Goal: Check status: Check status

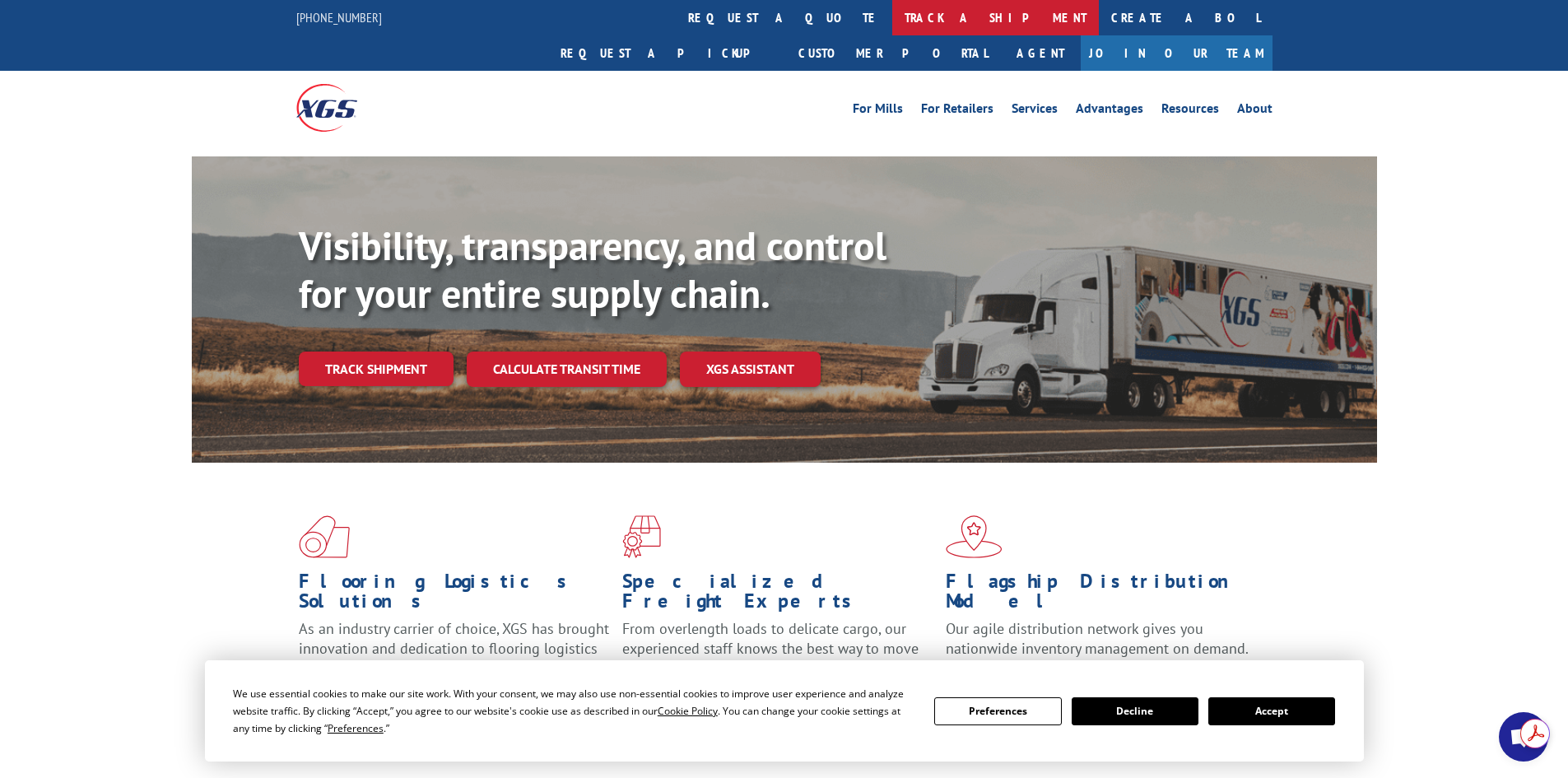
click at [892, 18] on link "track a shipment" at bounding box center [995, 18] width 206 height 35
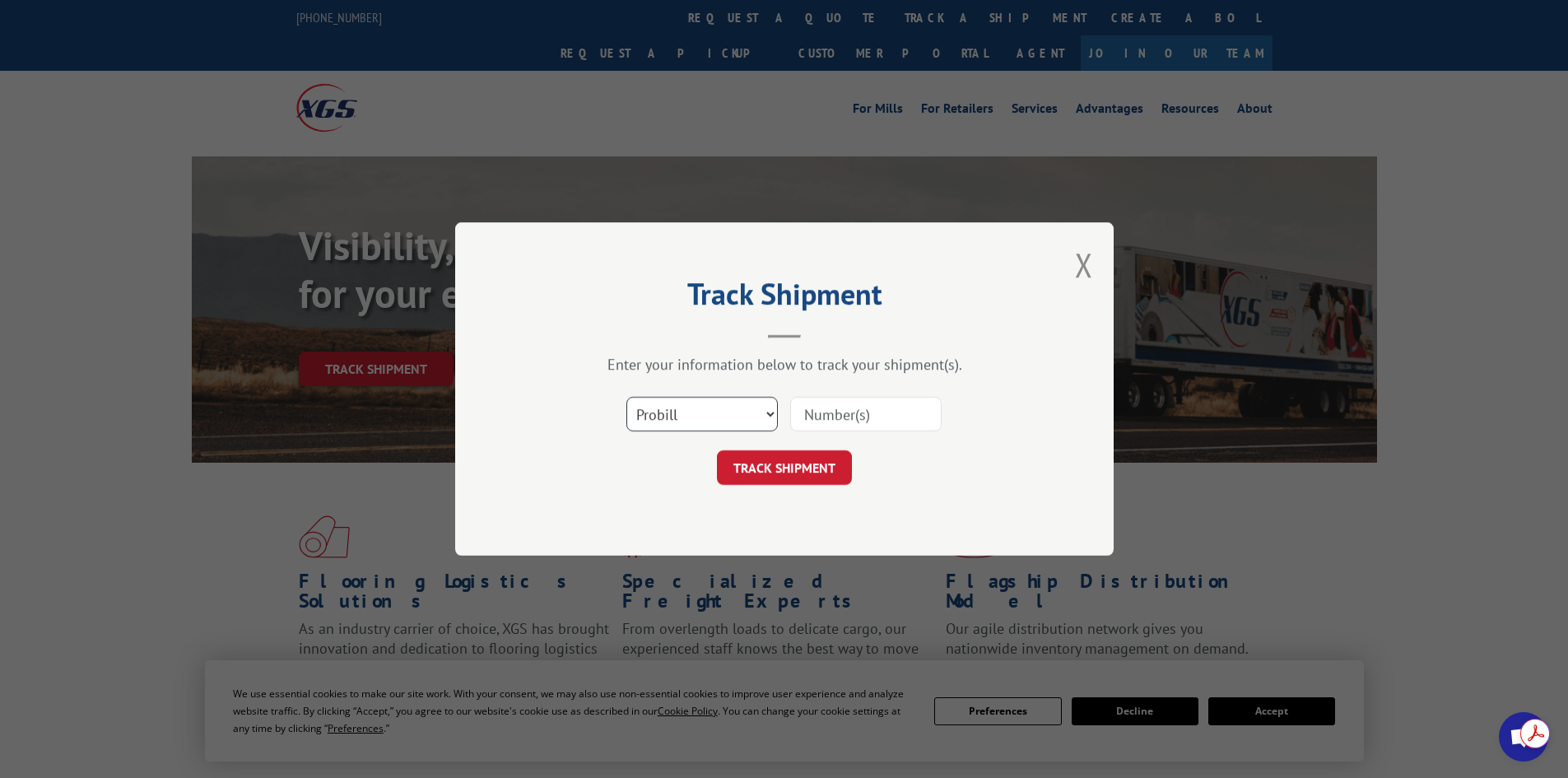
click at [762, 416] on select "Select category... Probill BOL PO" at bounding box center [702, 414] width 151 height 35
select select "po"
click at [626, 397] on select "Select category... Probill BOL PO" at bounding box center [702, 414] width 151 height 35
click at [844, 426] on input at bounding box center [866, 414] width 151 height 35
paste input "35536767"
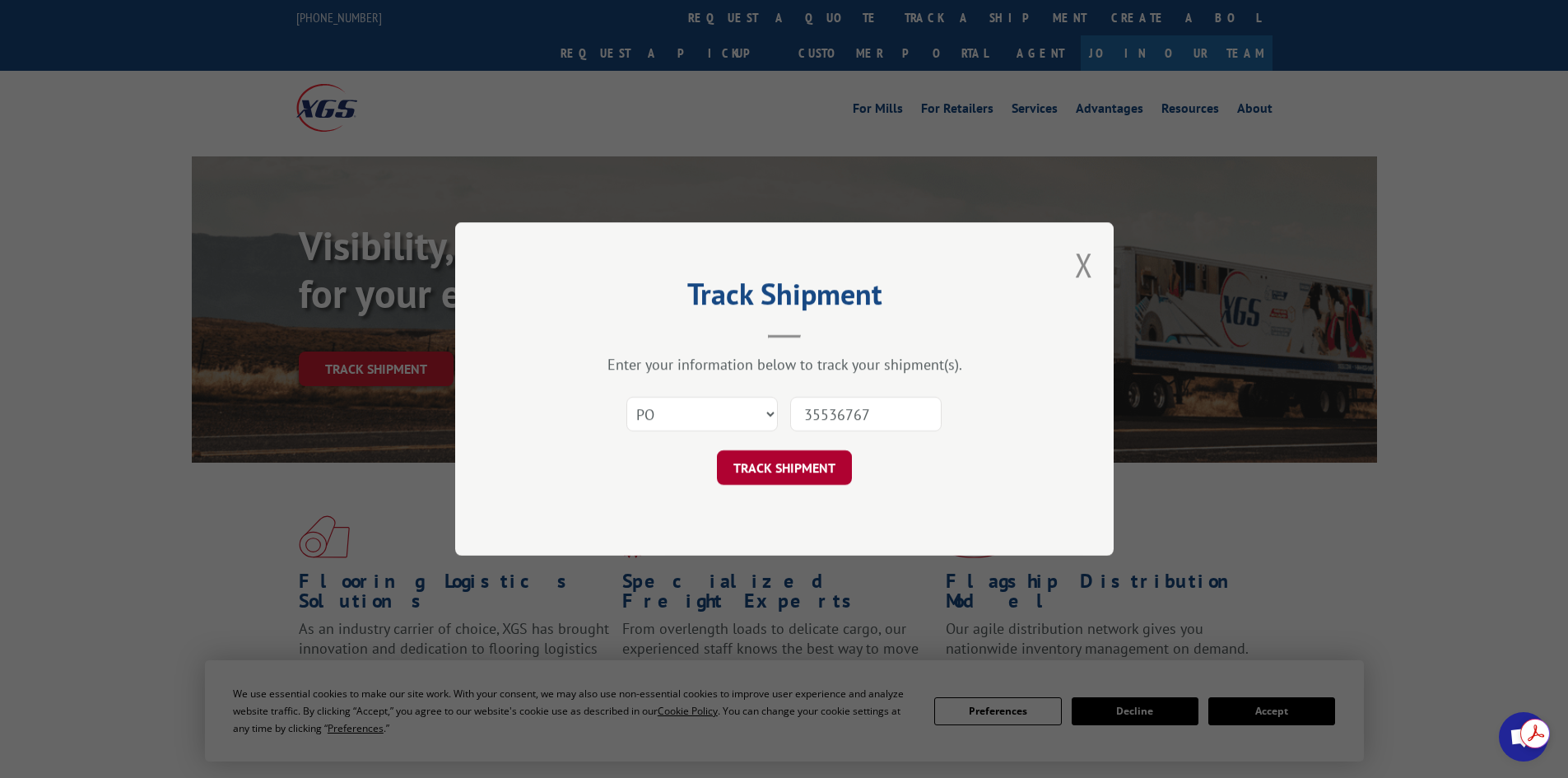
type input "35536767"
click at [776, 469] on button "TRACK SHIPMENT" at bounding box center [784, 467] width 135 height 35
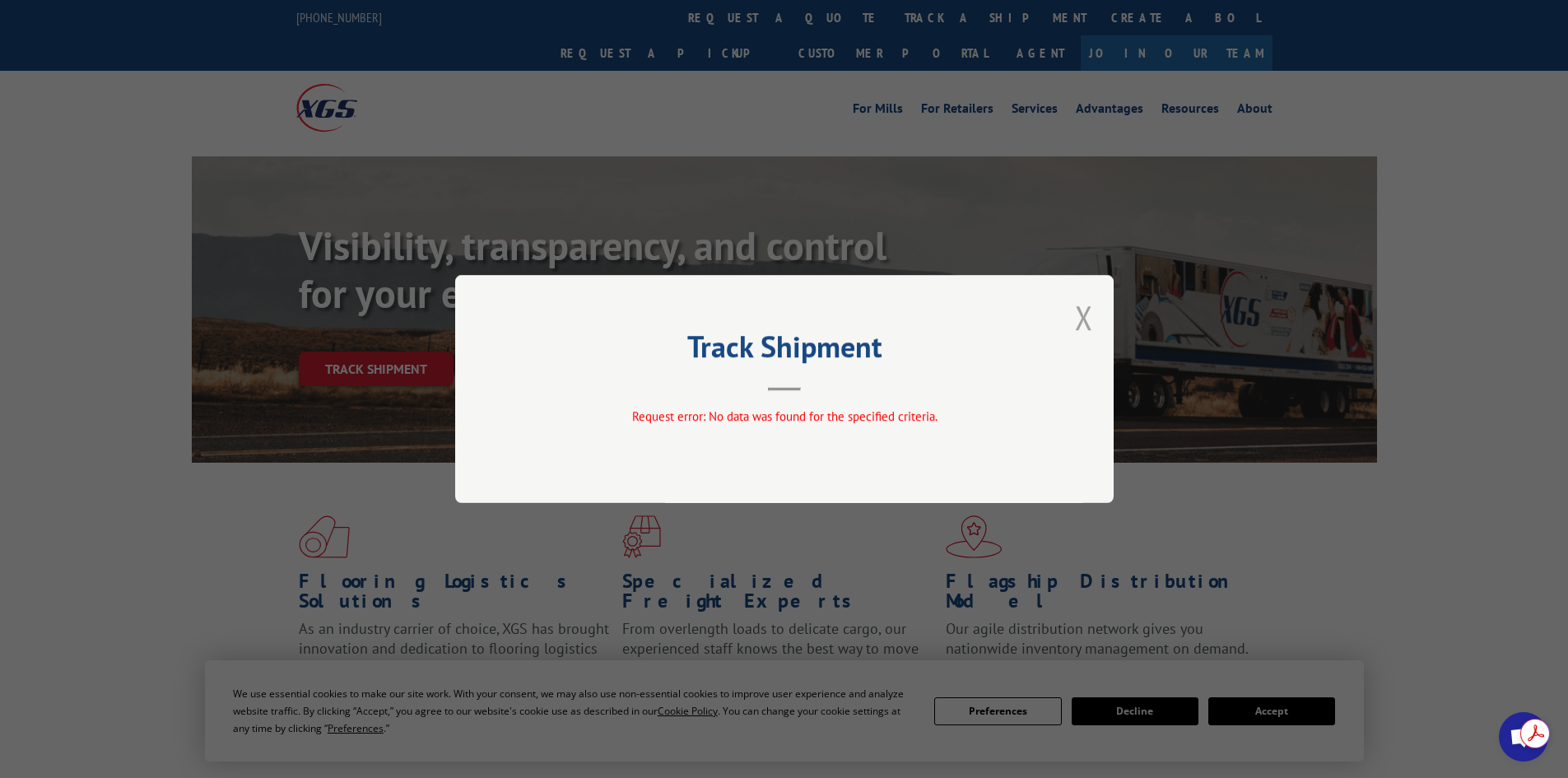
click at [1091, 323] on button "Close modal" at bounding box center [1084, 317] width 18 height 43
